Goal: Obtain resource: Obtain resource

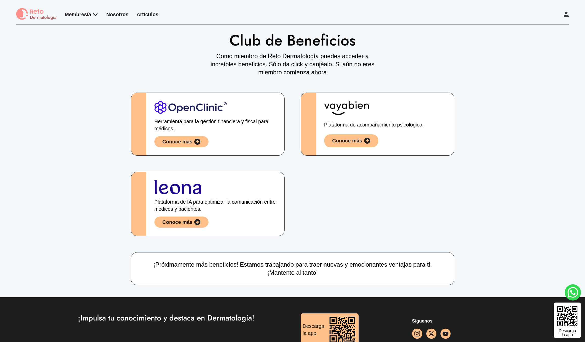
click at [340, 145] on div "Conoce más" at bounding box center [351, 140] width 54 height 13
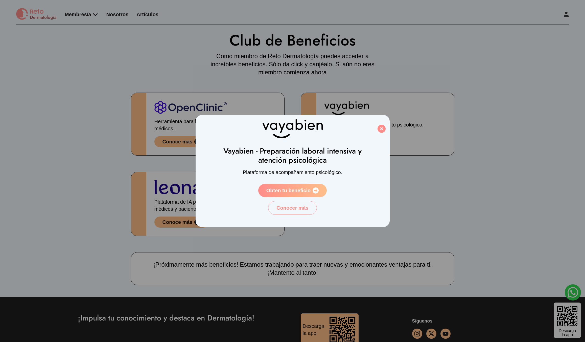
click at [300, 189] on span "Obten tu beneficio" at bounding box center [288, 190] width 44 height 7
drag, startPoint x: 381, startPoint y: 131, endPoint x: 302, endPoint y: 145, distance: 79.7
click at [381, 131] on icon at bounding box center [382, 129] width 8 height 8
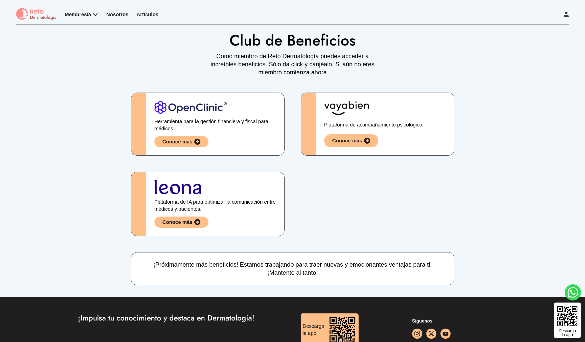
click at [182, 142] on div "Conoce más" at bounding box center [178, 141] width 30 height 7
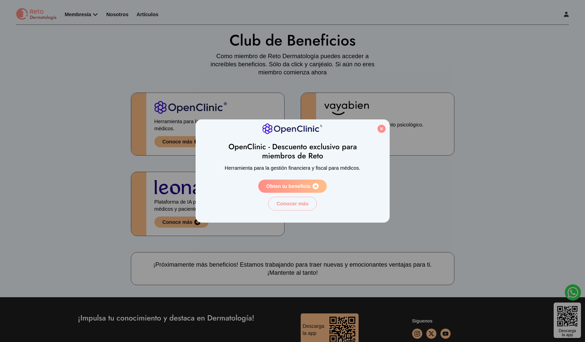
click at [380, 131] on icon at bounding box center [382, 129] width 8 height 8
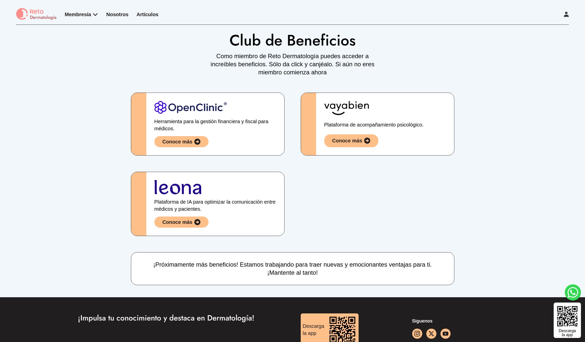
click at [180, 226] on div "Conoce más" at bounding box center [181, 221] width 54 height 11
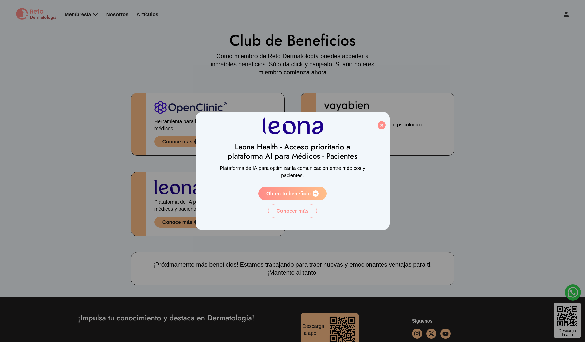
click at [287, 197] on link "Obten tu beneficio" at bounding box center [292, 193] width 69 height 13
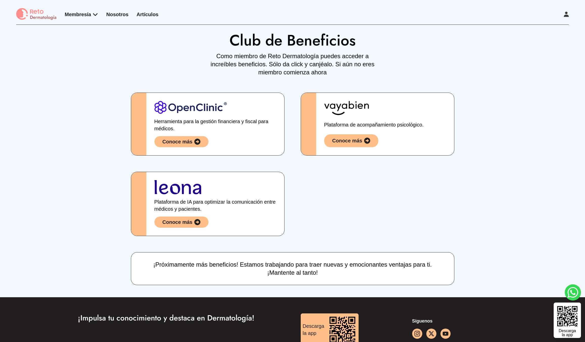
click at [195, 223] on icon at bounding box center [197, 222] width 6 height 6
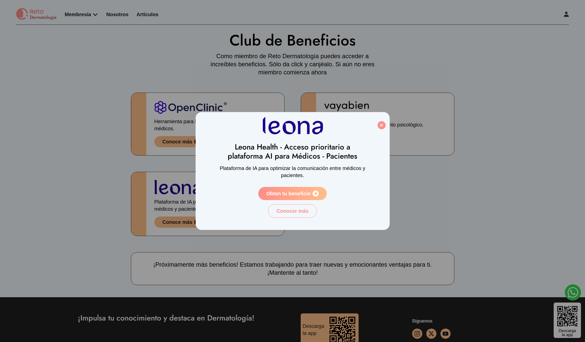
click at [381, 123] on icon at bounding box center [382, 125] width 8 height 8
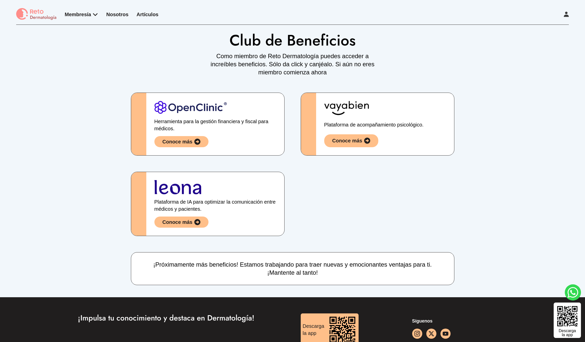
click at [521, 14] on div "Membresía App Reto Dermatología Examen CMD Eventos Bolsa de empleo Club de bene…" at bounding box center [292, 16] width 553 height 17
